Goal: Browse casually

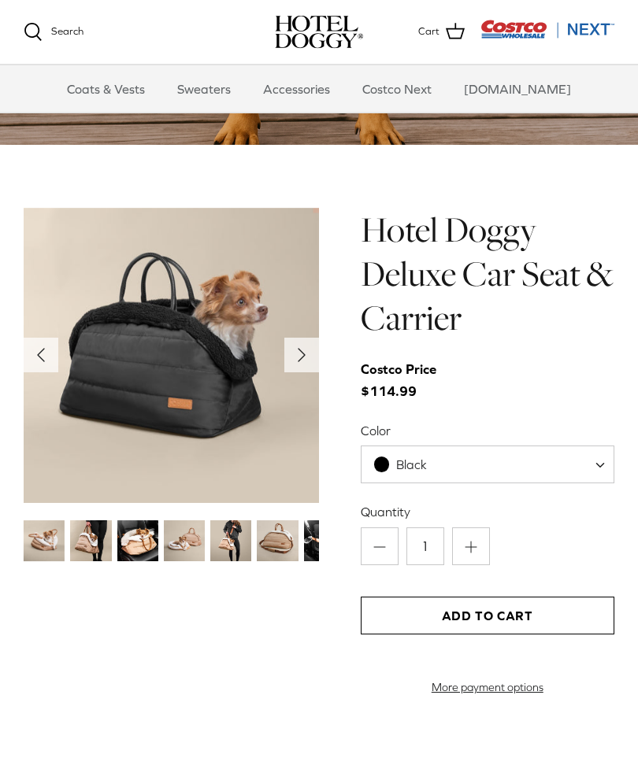
scroll to position [1322, 0]
click at [298, 372] on img at bounding box center [171, 355] width 295 height 295
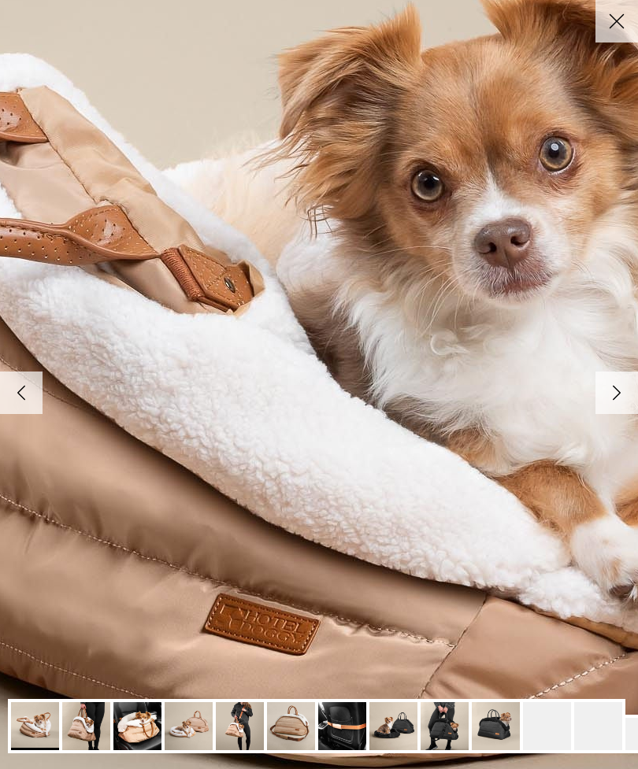
click at [305, 309] on img at bounding box center [319, 385] width 1613 height 1613
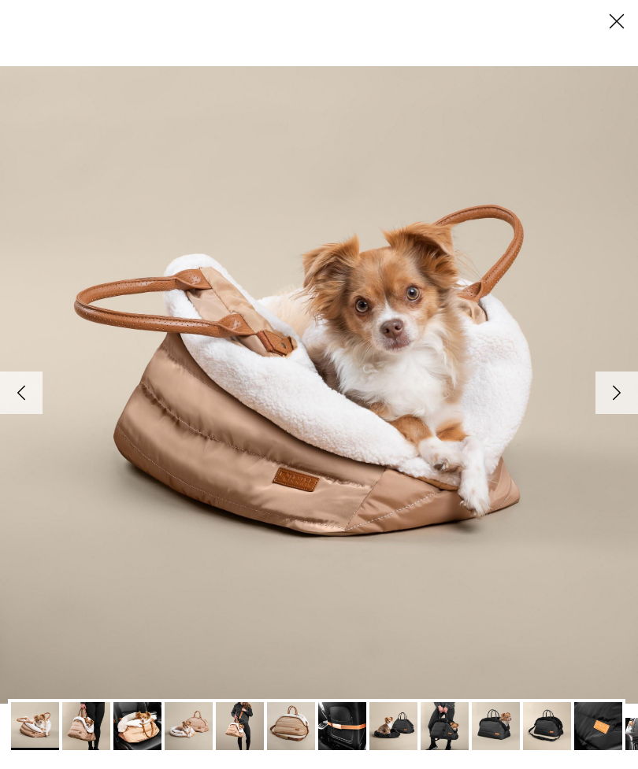
click at [595, 400] on link "Right" at bounding box center [616, 393] width 43 height 43
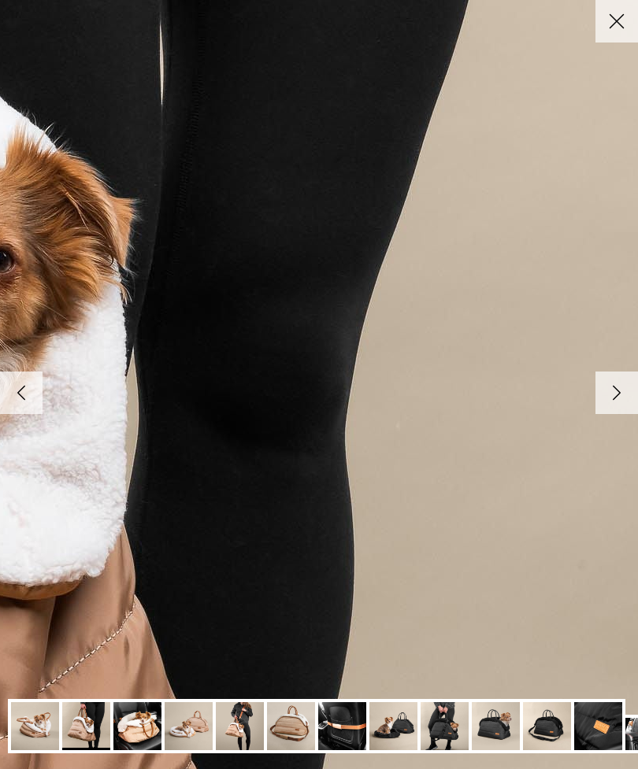
click at [608, 403] on icon "Right" at bounding box center [616, 393] width 27 height 27
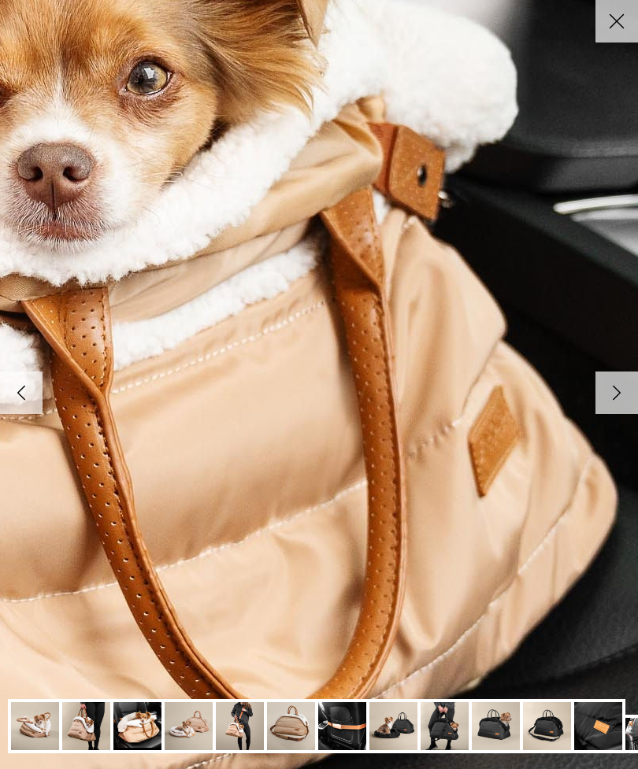
click at [609, 406] on link "Right" at bounding box center [616, 393] width 43 height 43
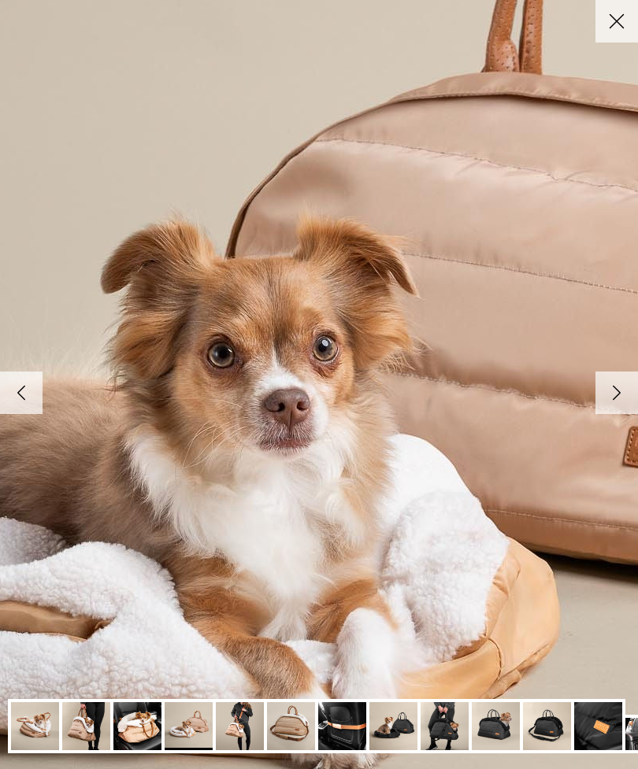
click at [611, 406] on link "Right" at bounding box center [616, 393] width 43 height 43
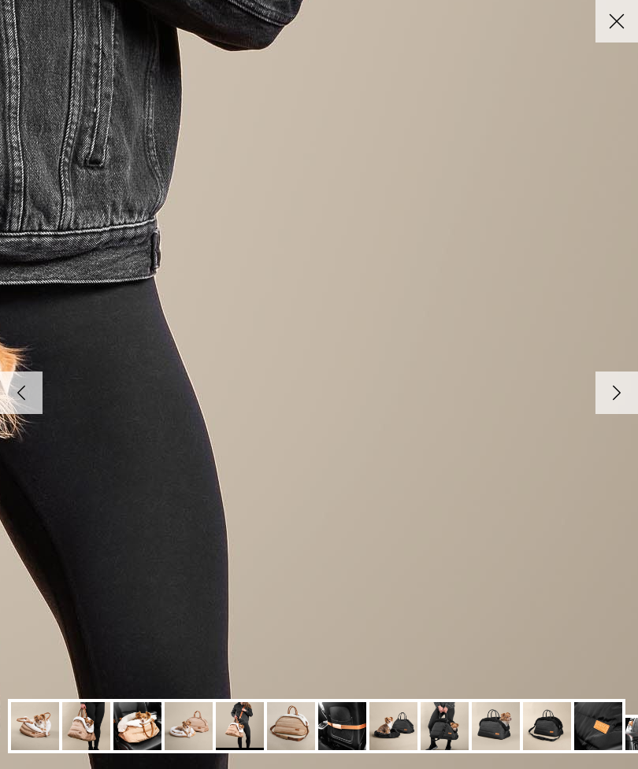
click at [610, 401] on icon "Right" at bounding box center [616, 393] width 27 height 27
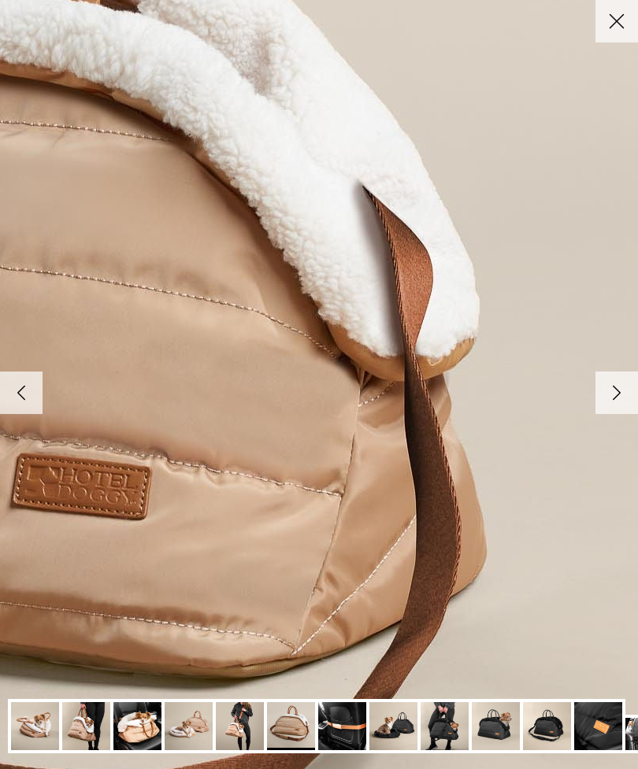
click at [609, 405] on icon "Right" at bounding box center [616, 393] width 27 height 27
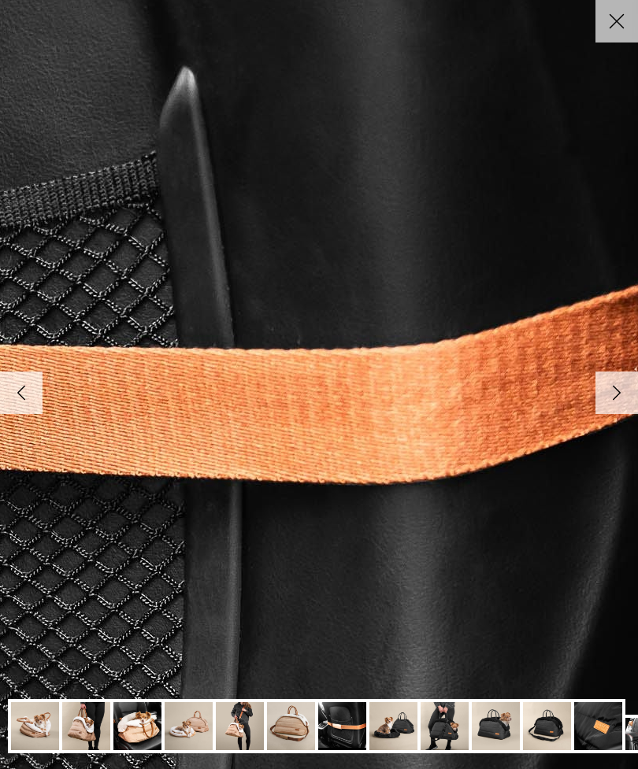
click at [616, 395] on polyline at bounding box center [616, 392] width 7 height 13
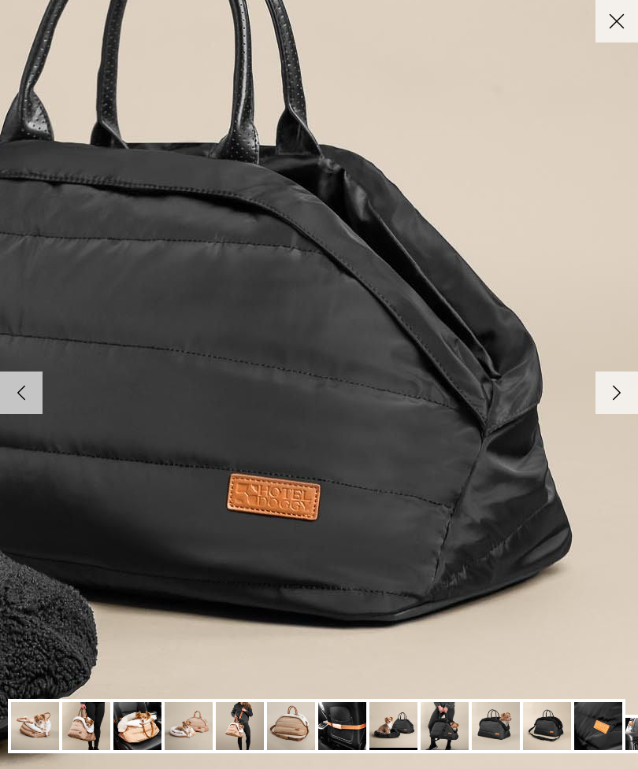
click at [614, 393] on polyline at bounding box center [616, 392] width 7 height 13
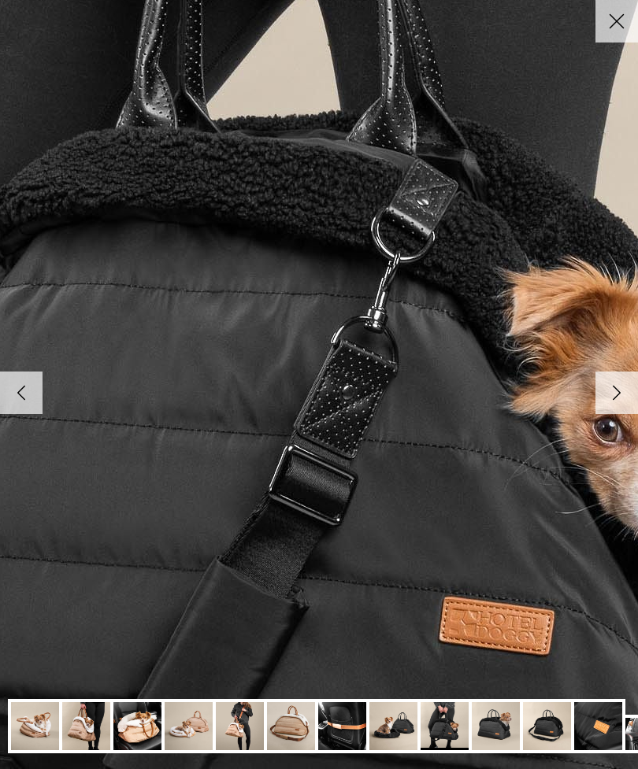
click at [614, 395] on polyline at bounding box center [616, 392] width 7 height 13
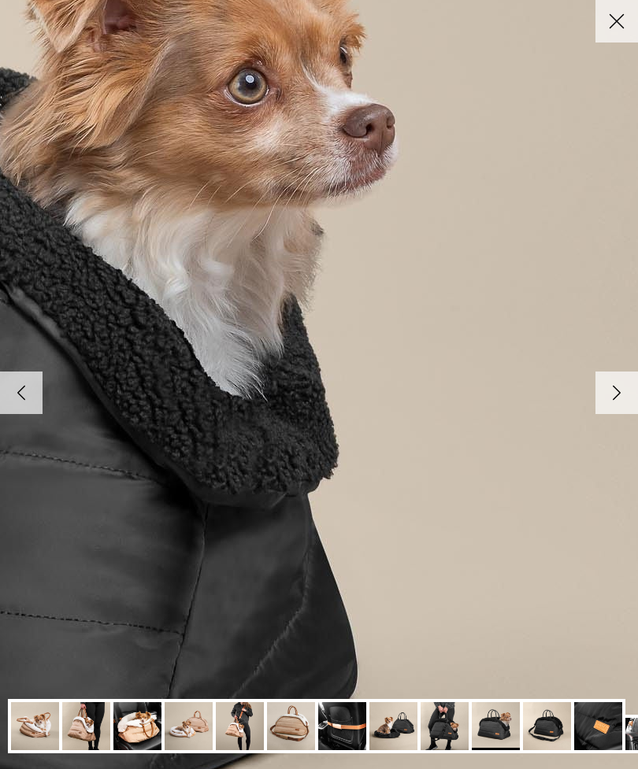
click at [614, 394] on polyline at bounding box center [616, 392] width 7 height 13
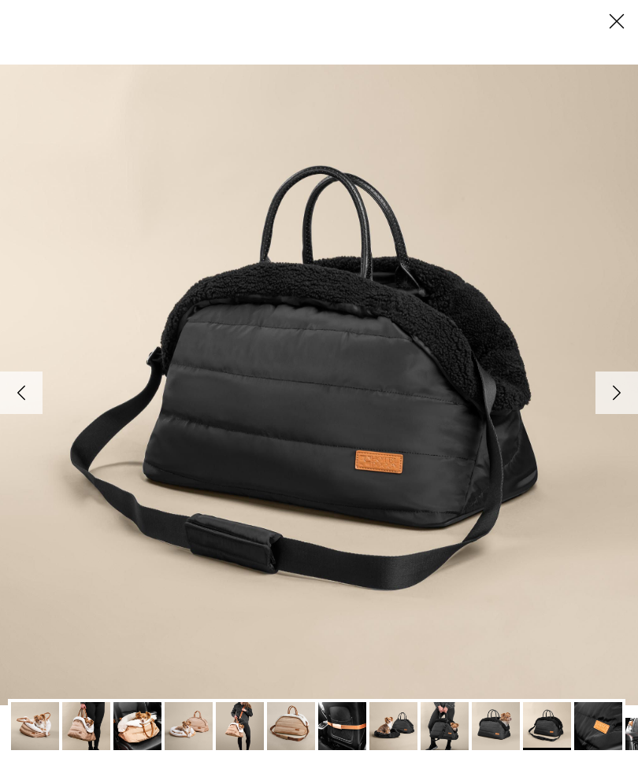
click at [610, 397] on icon "Right" at bounding box center [616, 393] width 27 height 27
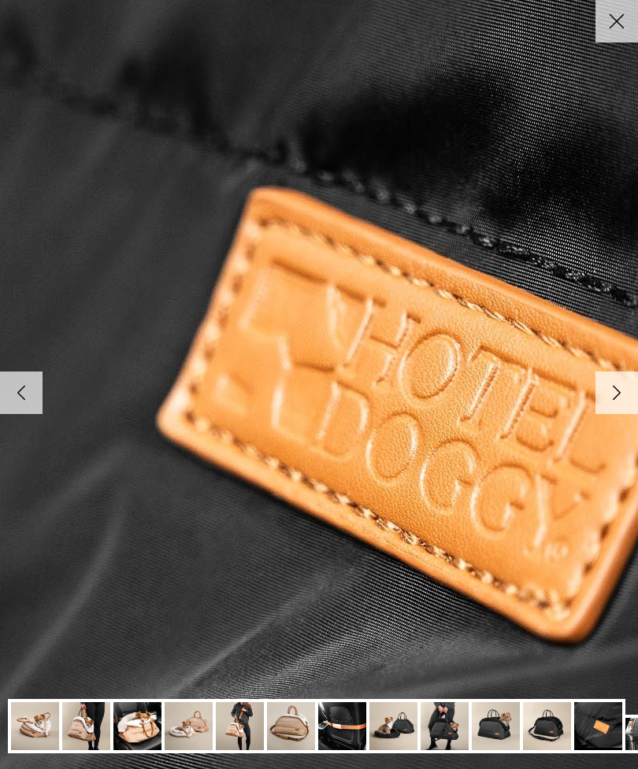
click at [618, 399] on icon "Right" at bounding box center [616, 393] width 27 height 27
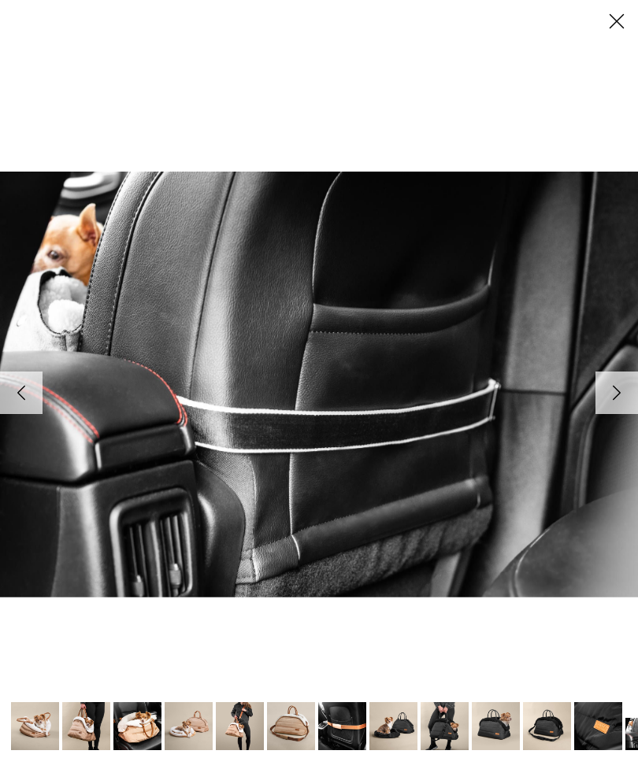
click at [605, 393] on icon "Right" at bounding box center [616, 393] width 27 height 27
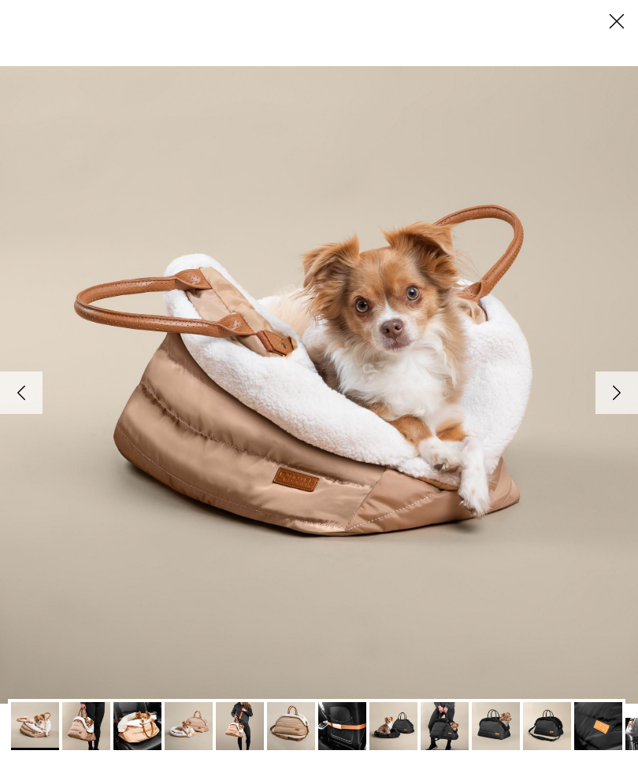
click at [611, 398] on icon "Right" at bounding box center [616, 393] width 27 height 27
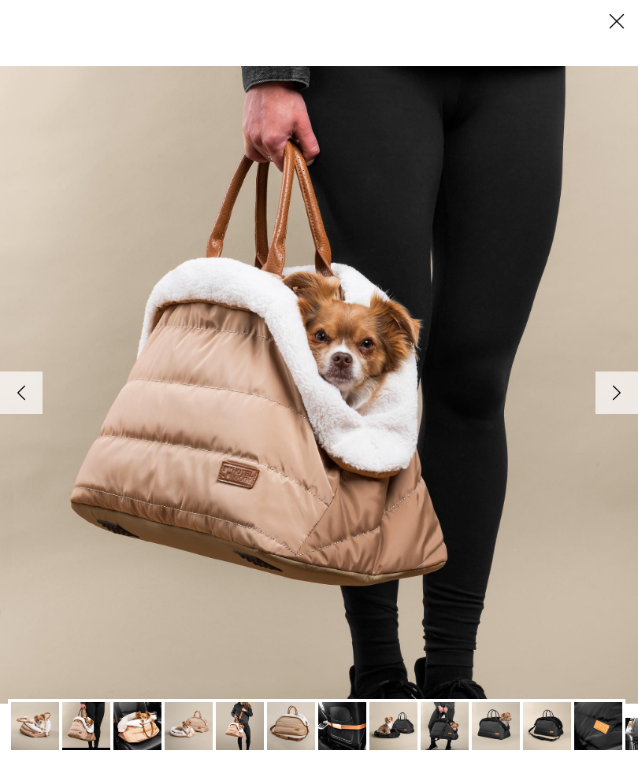
click at [632, 398] on link "Right" at bounding box center [616, 393] width 43 height 43
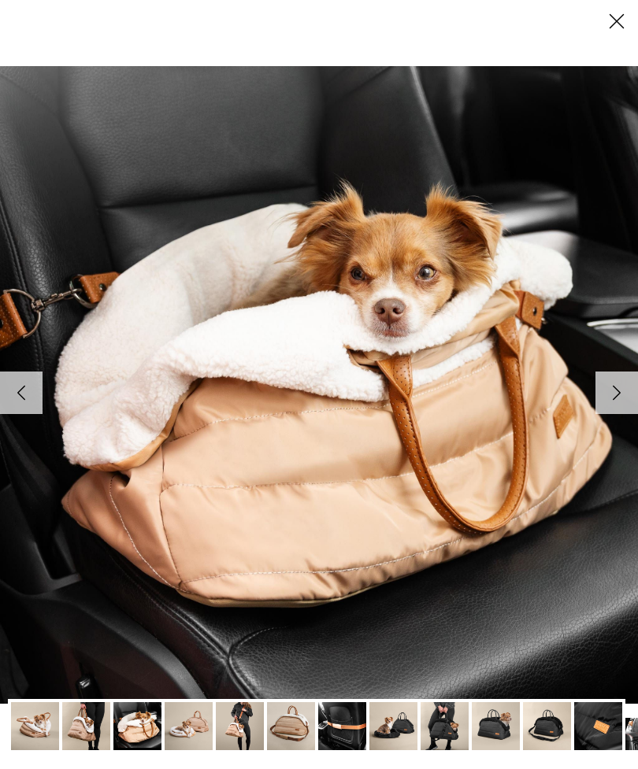
click at [599, 404] on link "Right" at bounding box center [616, 393] width 43 height 43
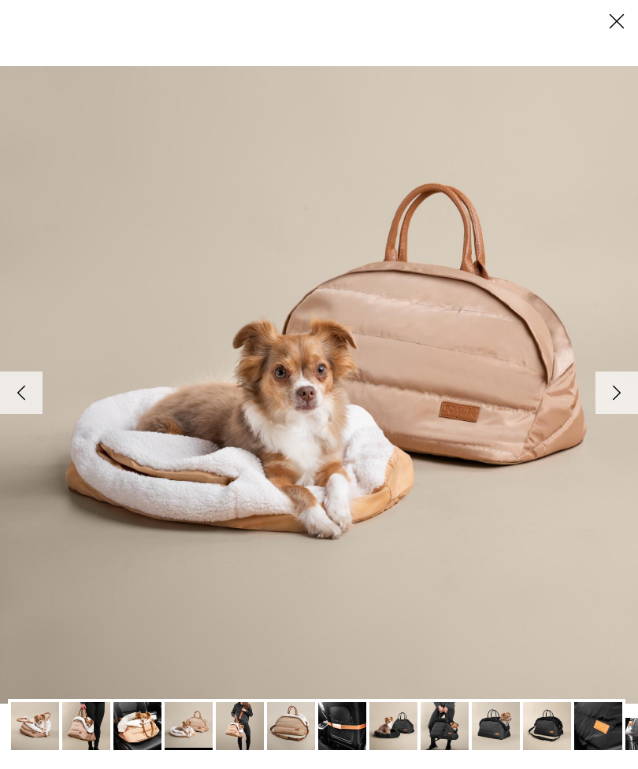
click at [595, 412] on link "Right" at bounding box center [616, 393] width 43 height 43
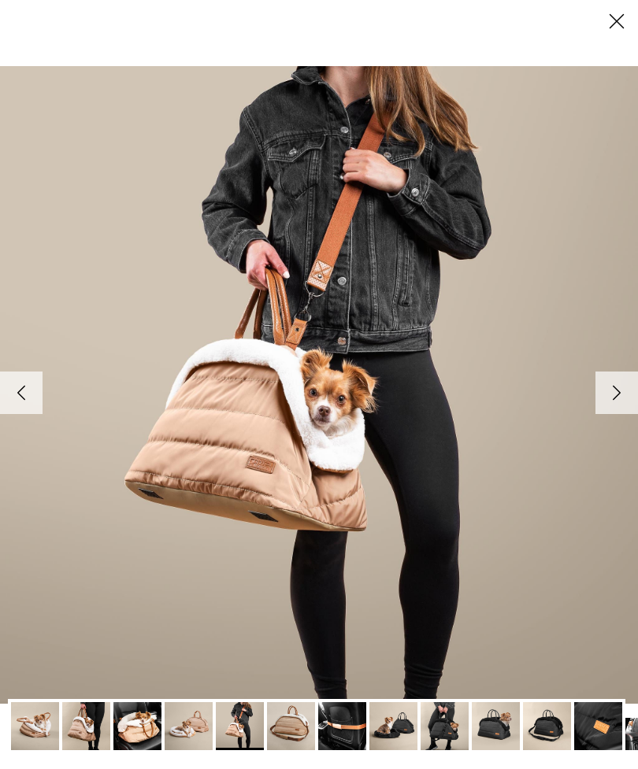
click at [609, 402] on icon "Right" at bounding box center [616, 393] width 27 height 27
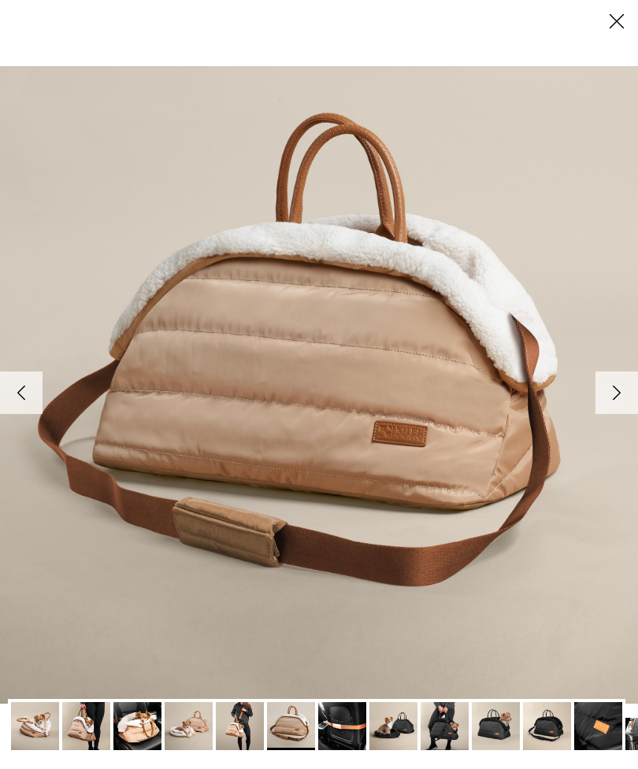
click at [614, 31] on icon "Close" at bounding box center [616, 21] width 27 height 27
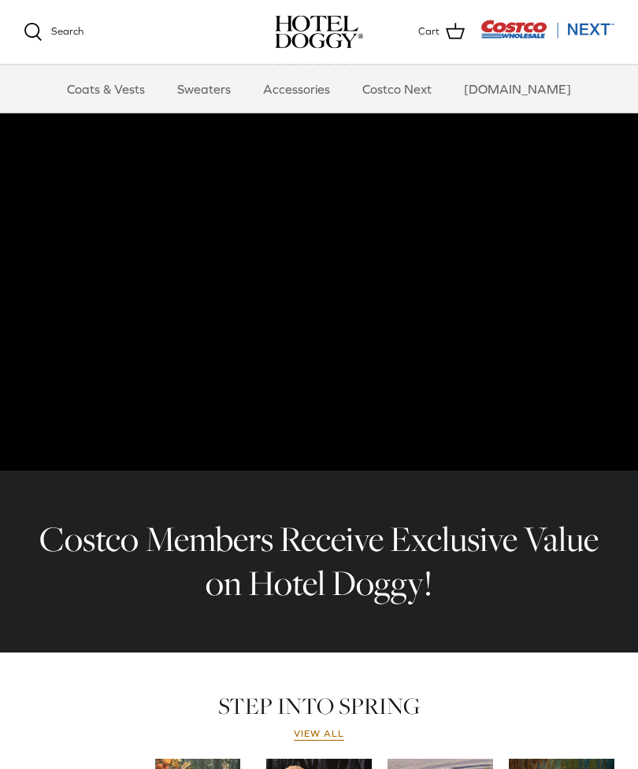
scroll to position [107, 0]
click at [317, 77] on link "Accessories" at bounding box center [296, 88] width 95 height 47
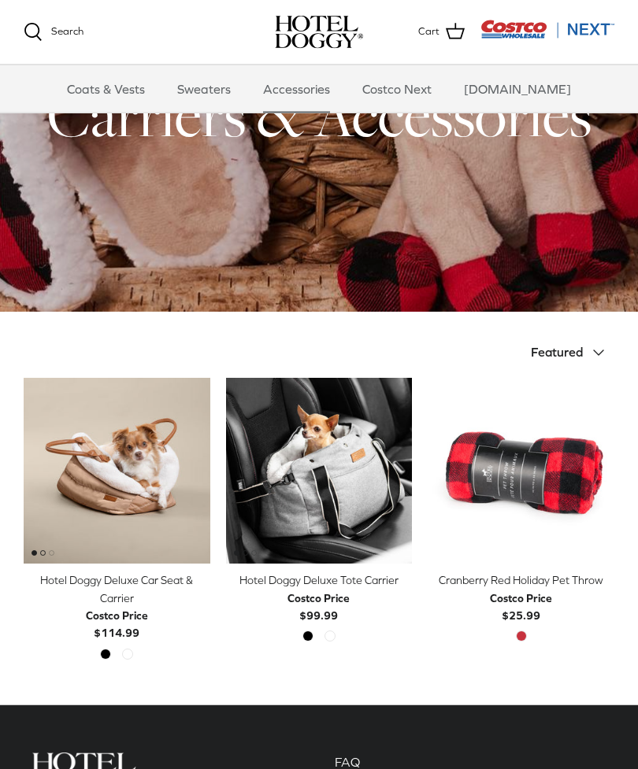
scroll to position [109, 0]
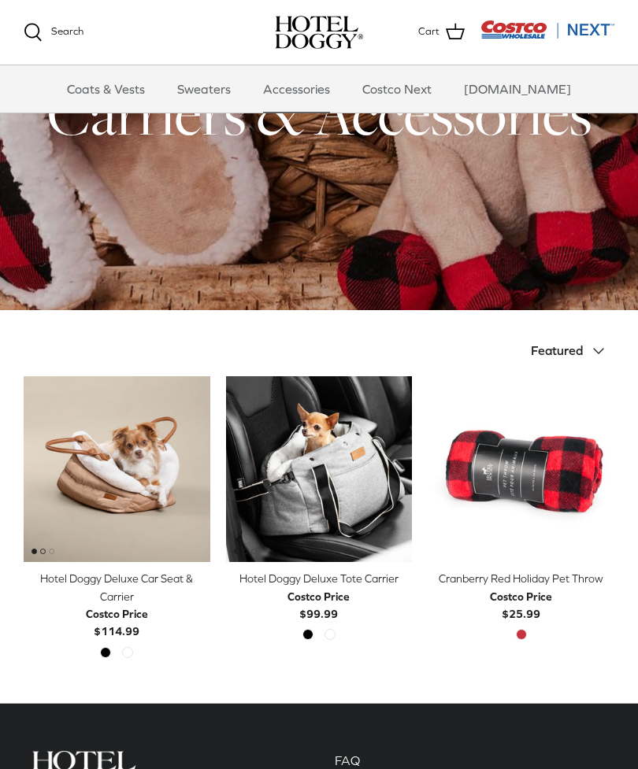
click at [601, 359] on icon "Down" at bounding box center [598, 351] width 19 height 19
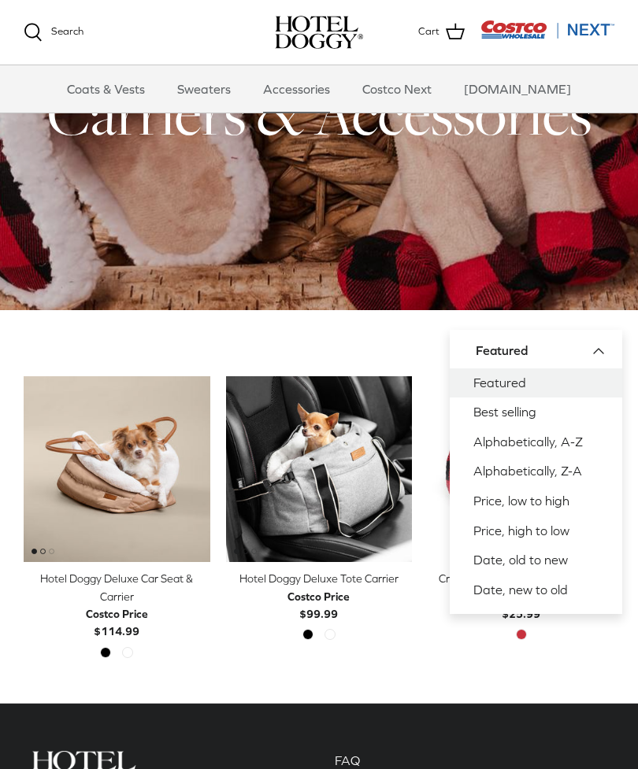
click at [545, 301] on div at bounding box center [319, 113] width 638 height 392
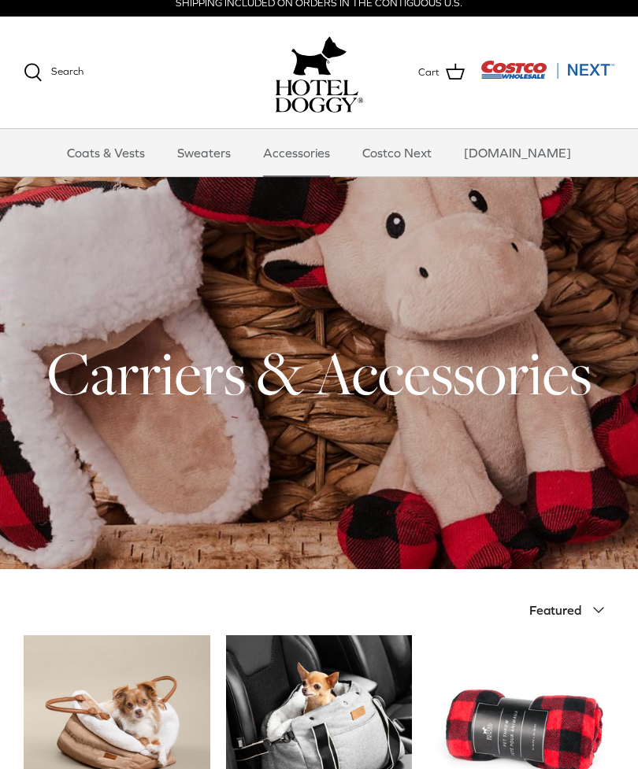
scroll to position [0, 0]
